Goal: Information Seeking & Learning: Learn about a topic

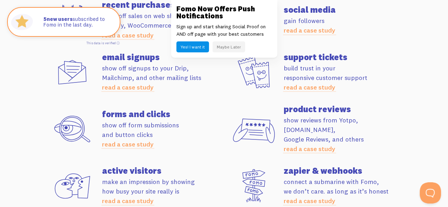
click at [222, 55] on div "Fomo Now Offers Push Notifications Sign up and start sharing Social Proof on AN…" at bounding box center [224, 29] width 106 height 58
click at [227, 43] on button "Maybe Later" at bounding box center [228, 46] width 33 height 11
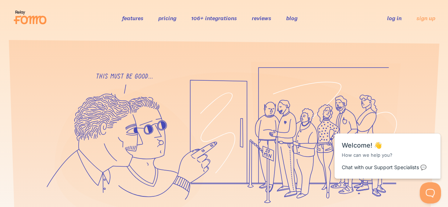
click at [253, 17] on link "reviews" at bounding box center [261, 18] width 19 height 7
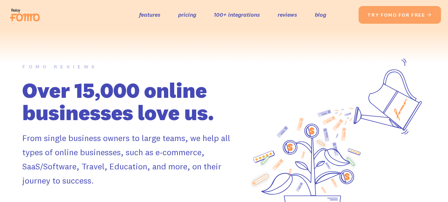
click at [237, 20] on div "the original social proof app features pricing 100+ integrations reviews blog S…" at bounding box center [182, 15] width 351 height 23
click at [241, 9] on div "the original social proof app features pricing 100+ integrations reviews blog S…" at bounding box center [182, 15] width 351 height 23
click at [239, 15] on link "100+ integrations" at bounding box center [237, 15] width 46 height 10
